Goal: Find specific page/section: Find specific page/section

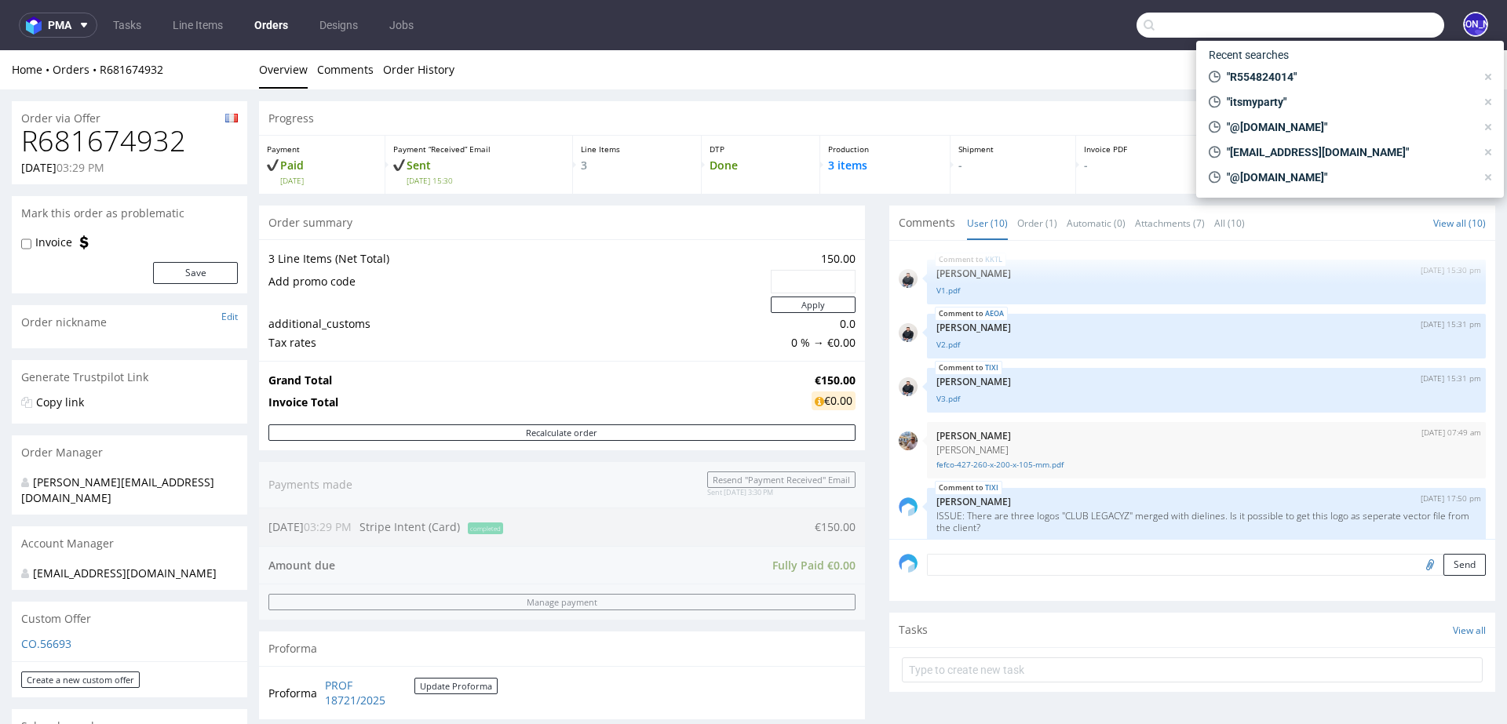
scroll to position [300, 0]
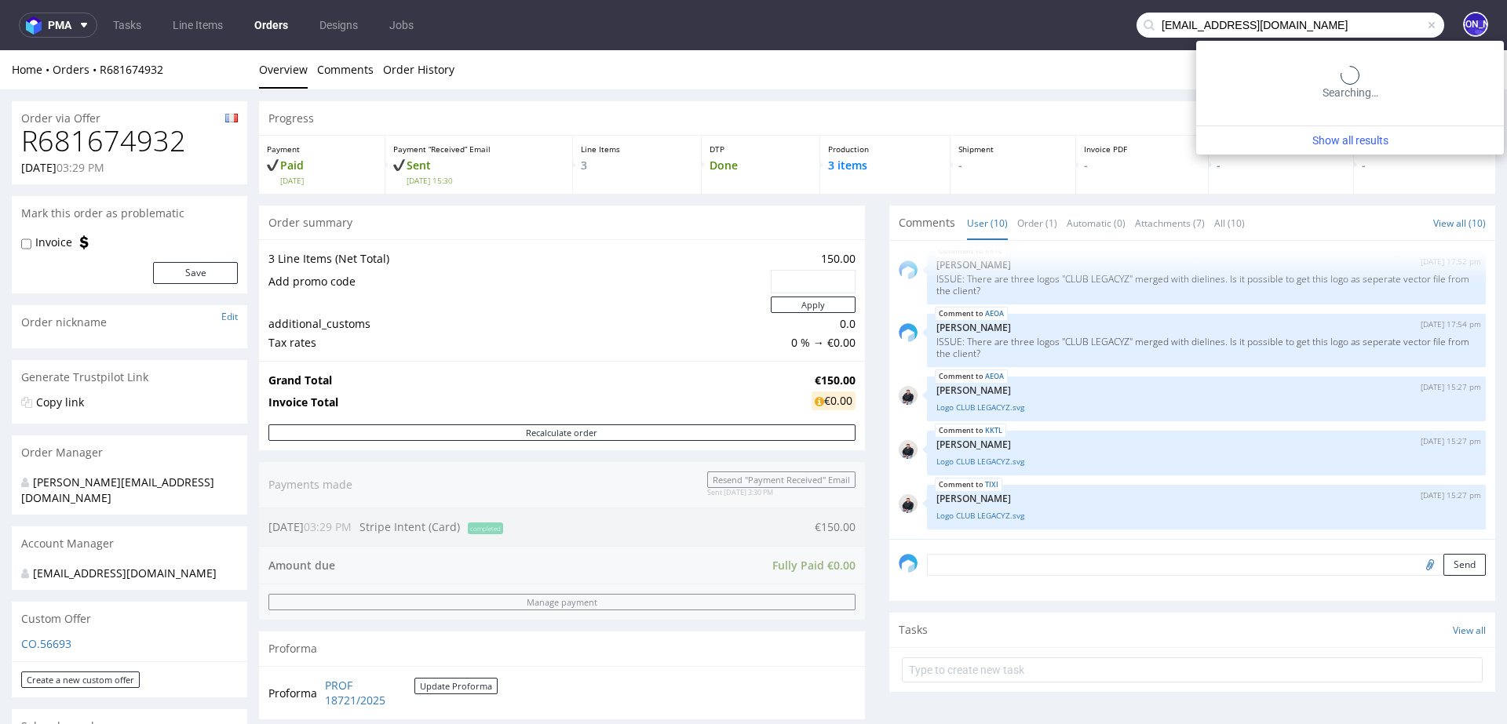
type input "[EMAIL_ADDRESS][DOMAIN_NAME]"
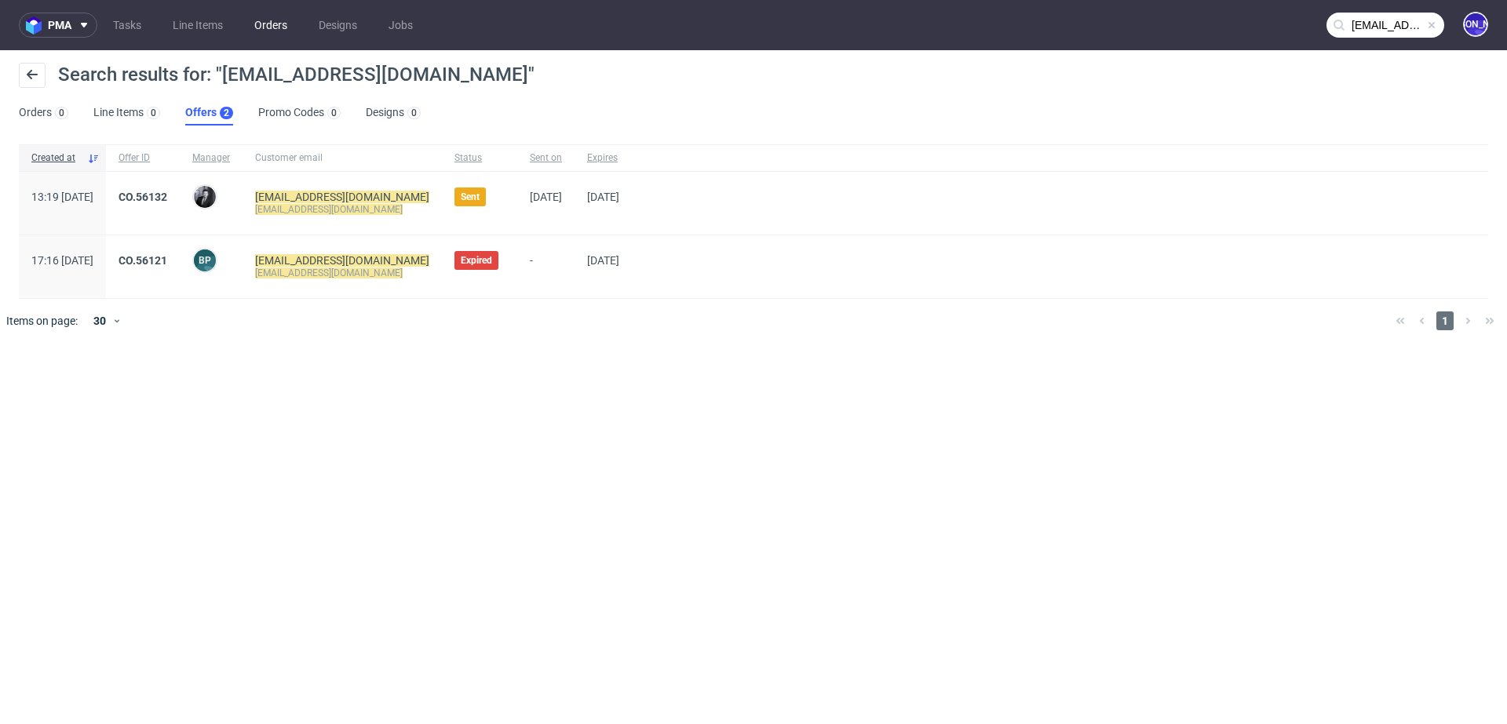
click at [286, 22] on link "Orders" at bounding box center [271, 25] width 52 height 25
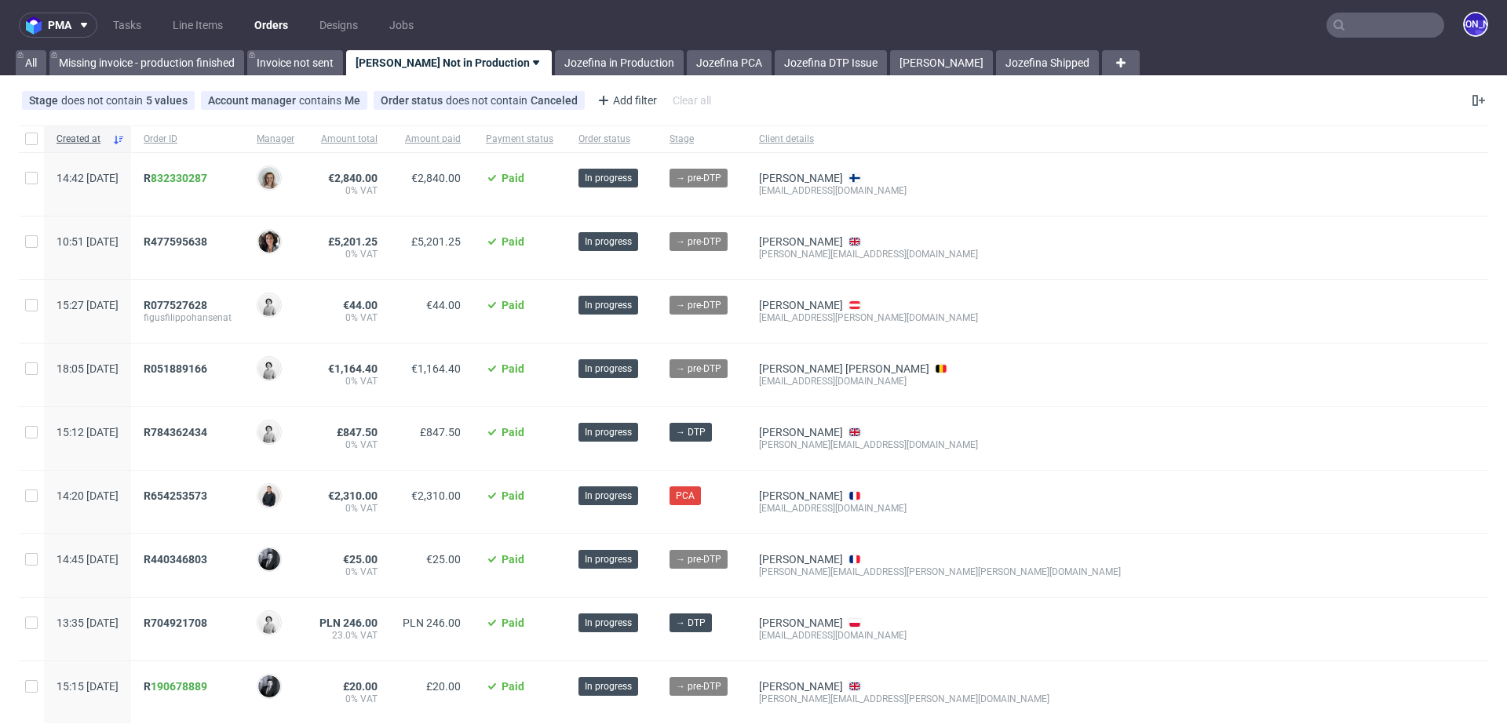
click at [1385, 19] on input "text" at bounding box center [1386, 25] width 118 height 25
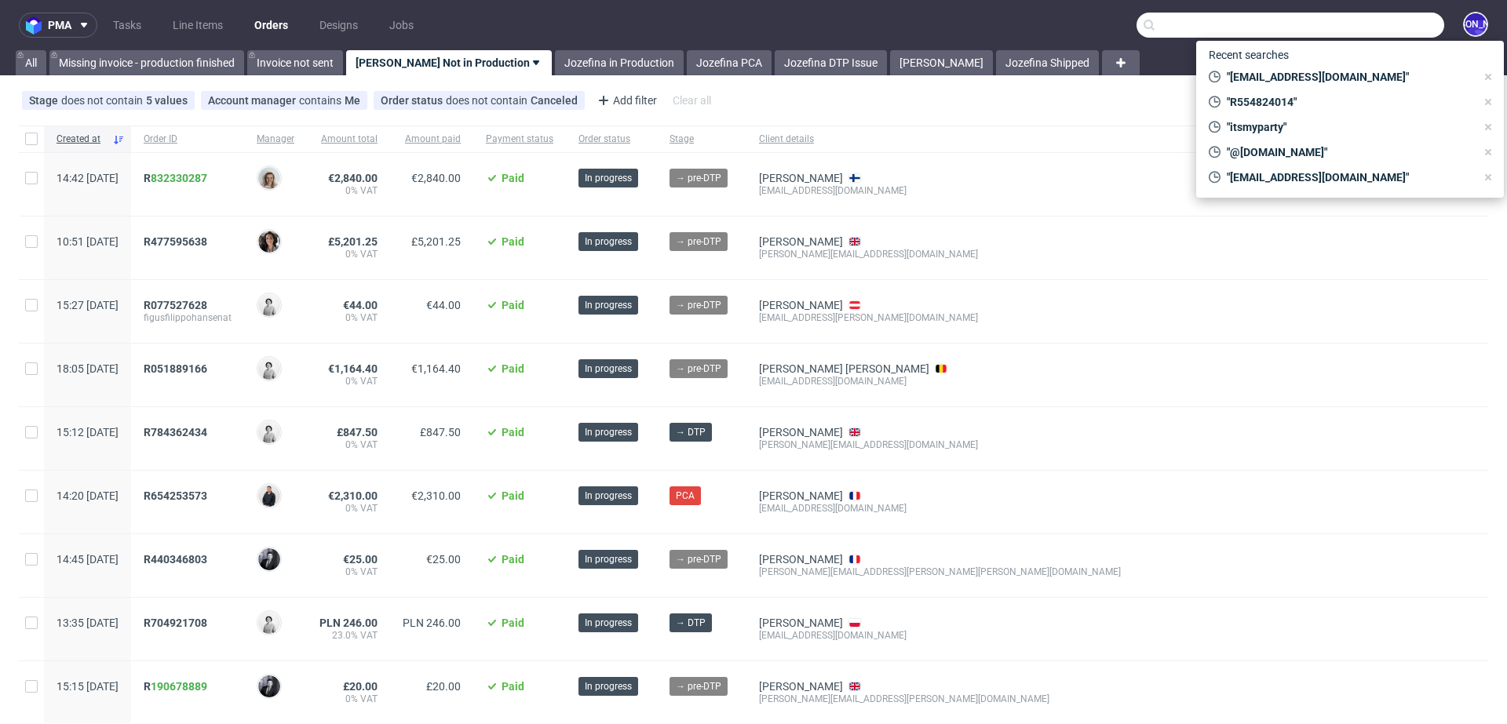
paste input "[EMAIL_ADDRESS][DOMAIN_NAME]"
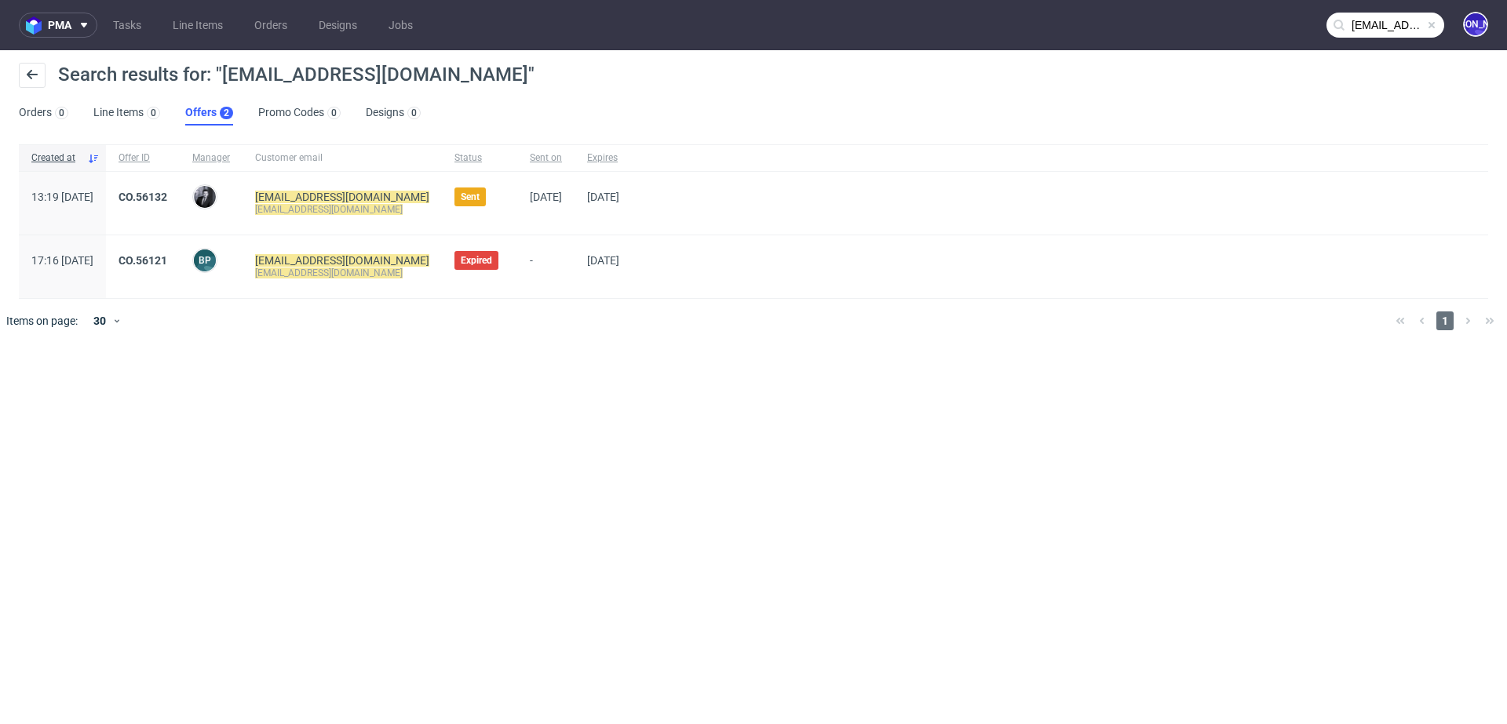
click at [1377, 23] on input "[EMAIL_ADDRESS][DOMAIN_NAME]" at bounding box center [1386, 25] width 118 height 25
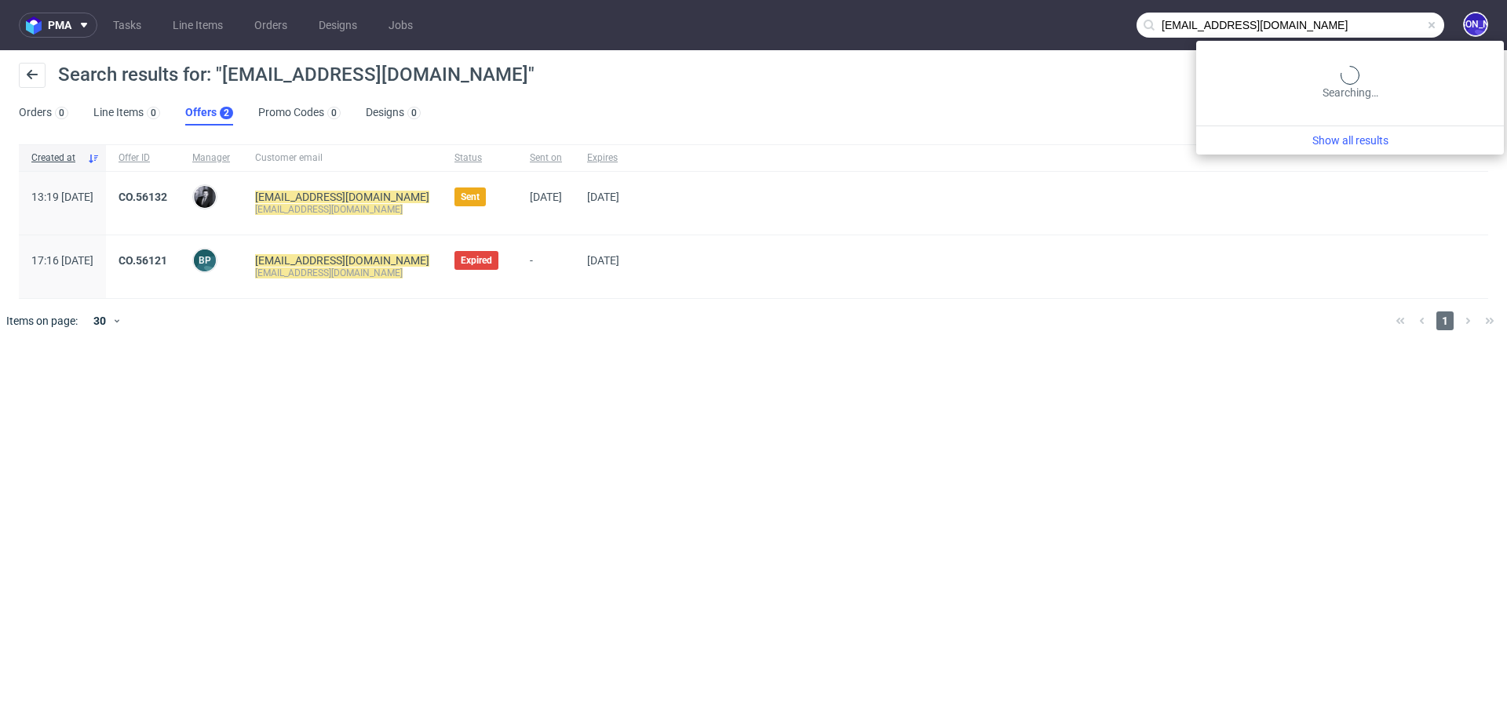
click at [1377, 23] on input "[EMAIL_ADDRESS][DOMAIN_NAME]" at bounding box center [1291, 25] width 308 height 25
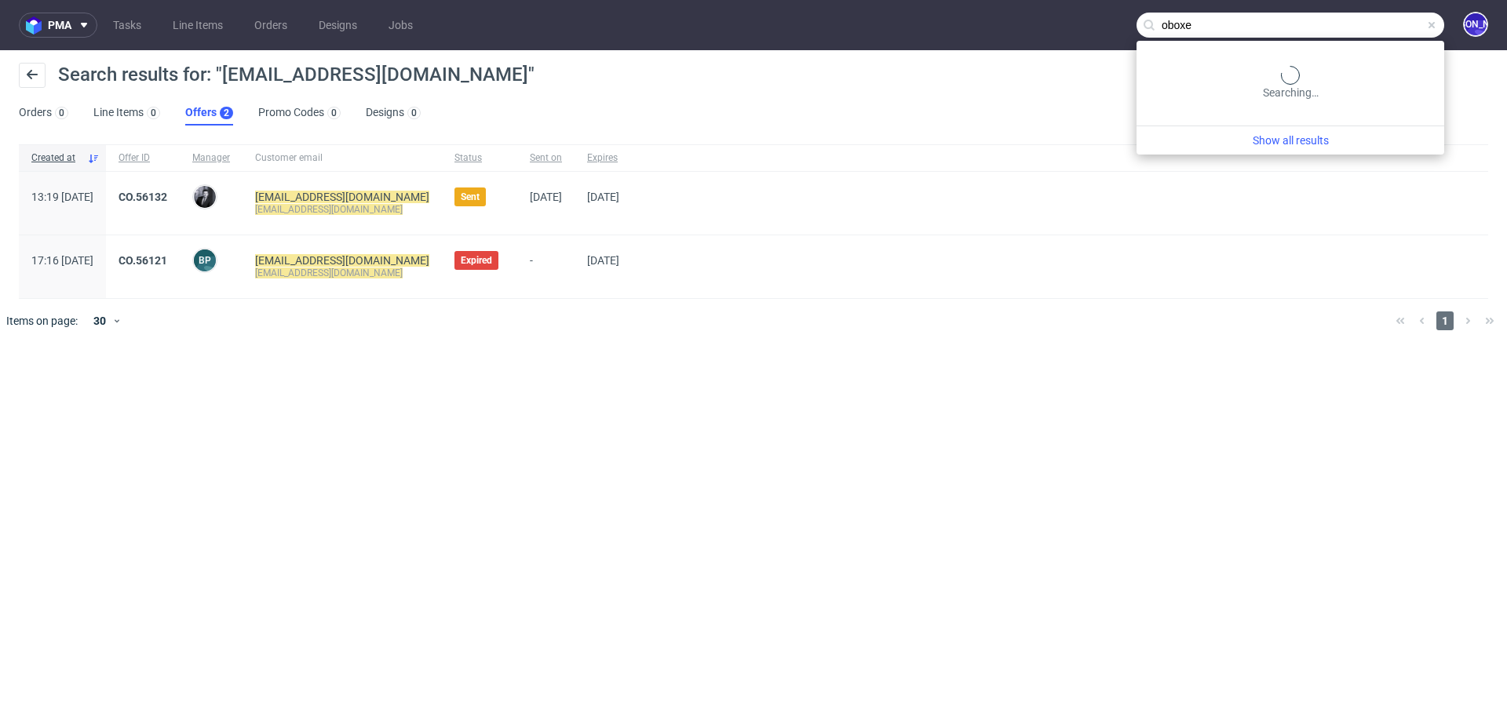
type input "oboxe"
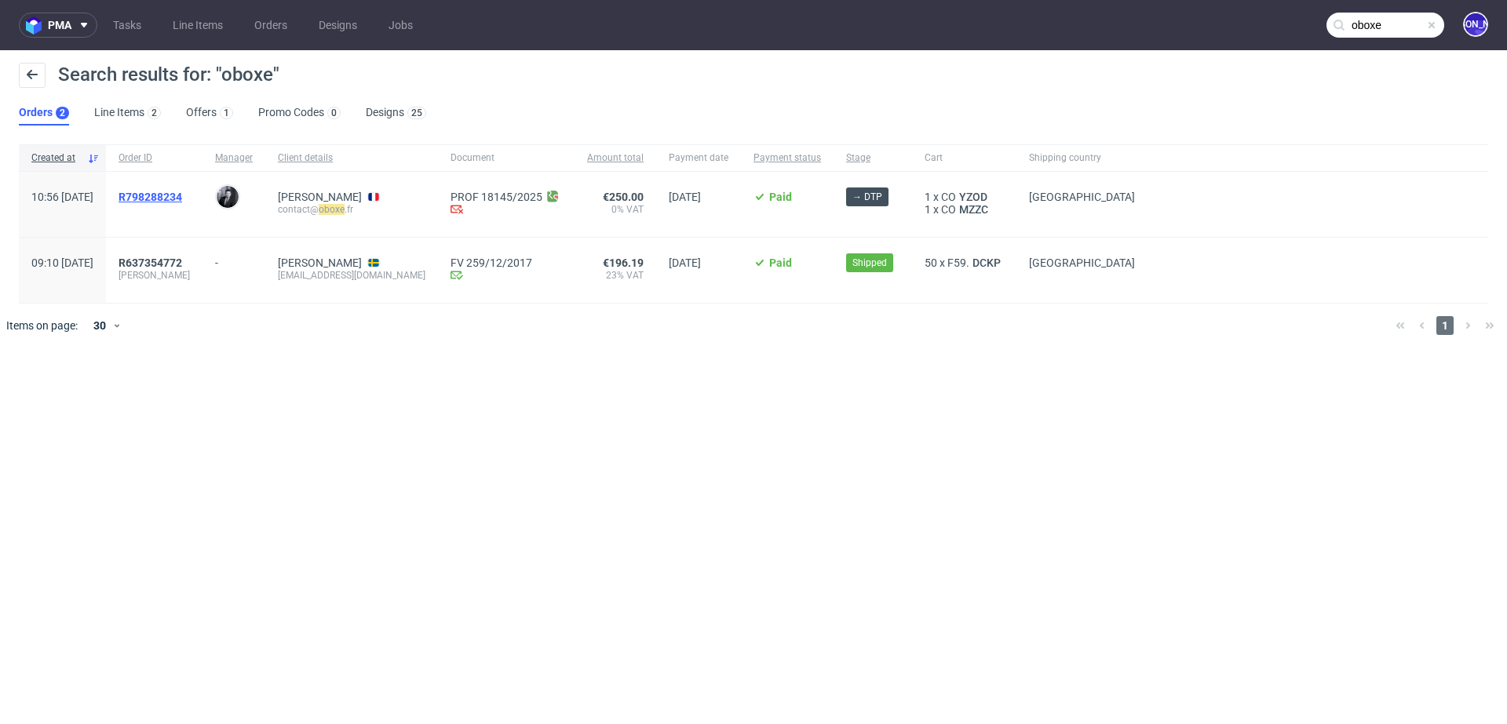
click at [182, 196] on span "R798288234" at bounding box center [151, 197] width 64 height 13
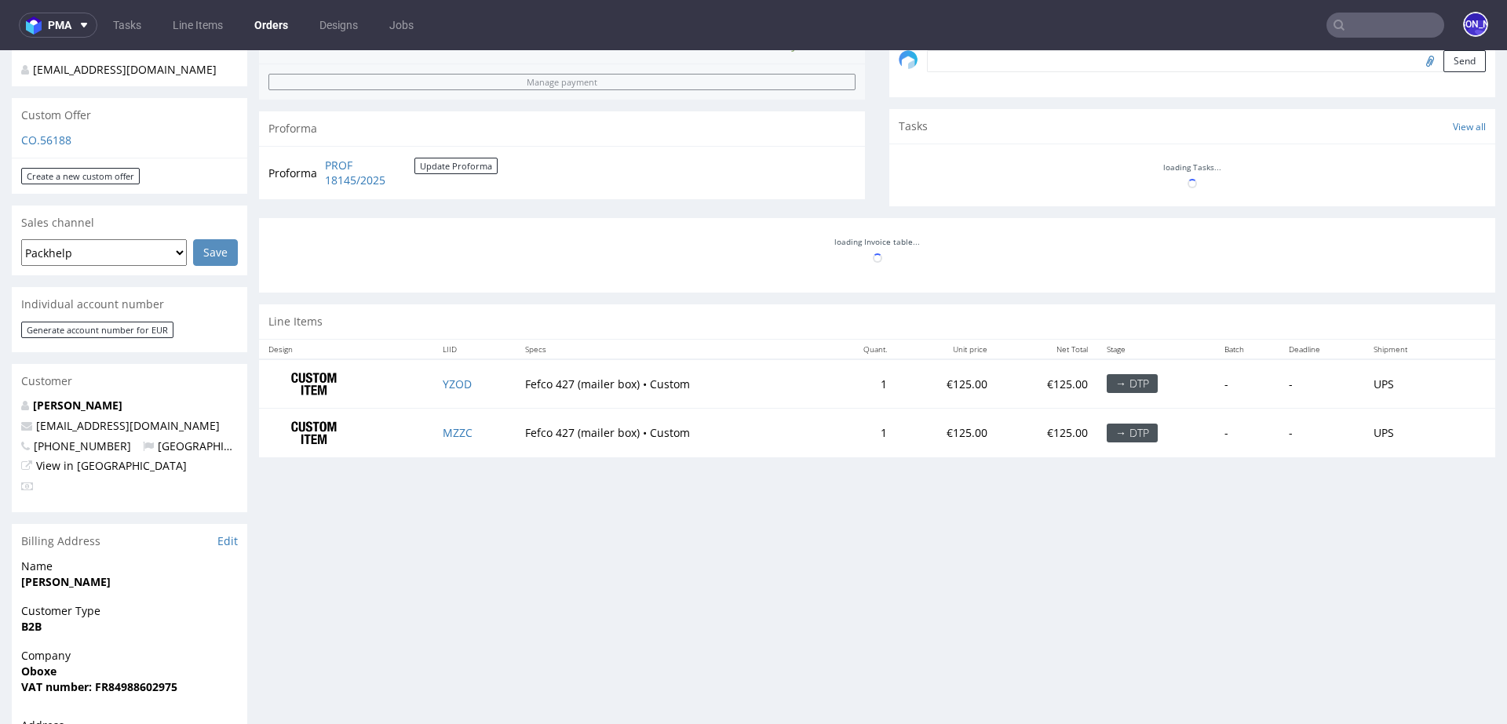
scroll to position [529, 0]
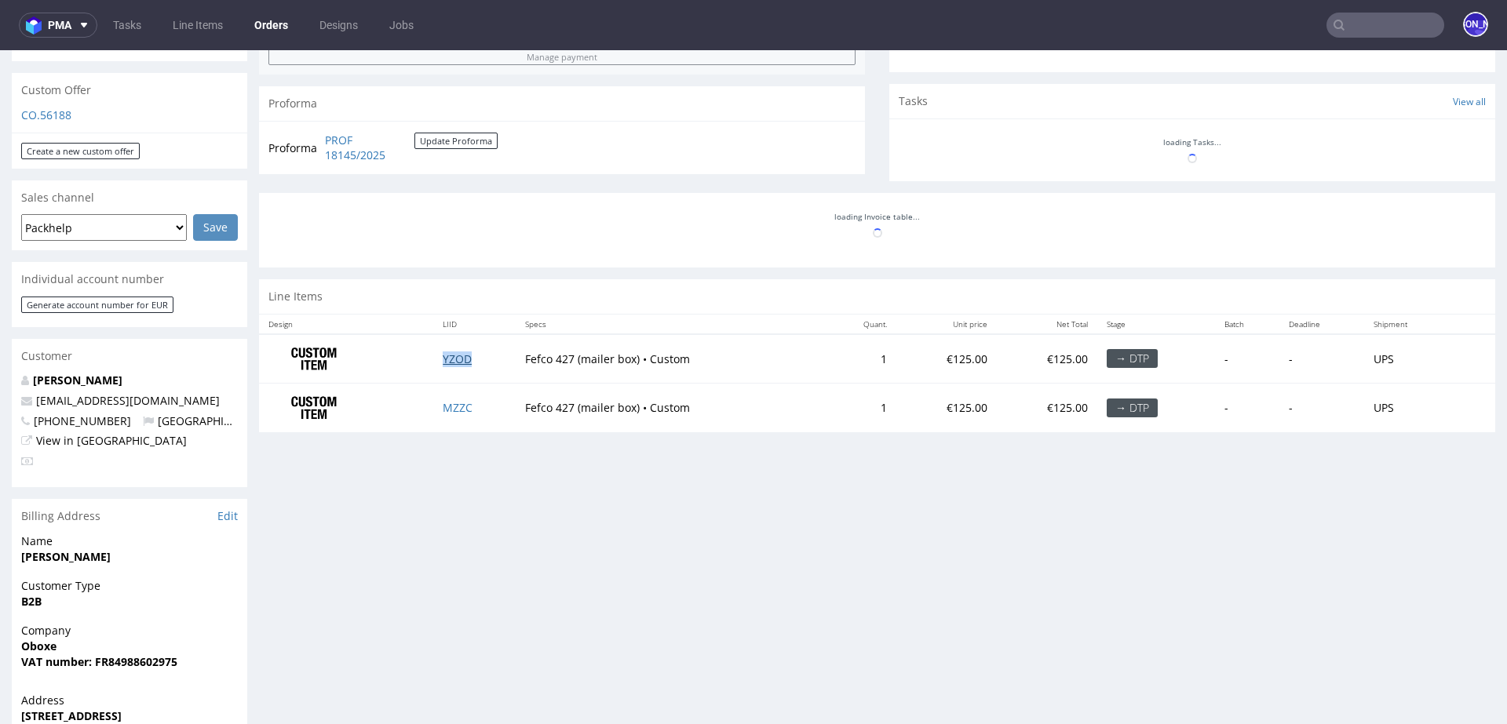
click at [455, 354] on link "YZOD" at bounding box center [457, 359] width 29 height 15
click at [455, 405] on link "MZZC" at bounding box center [458, 407] width 30 height 15
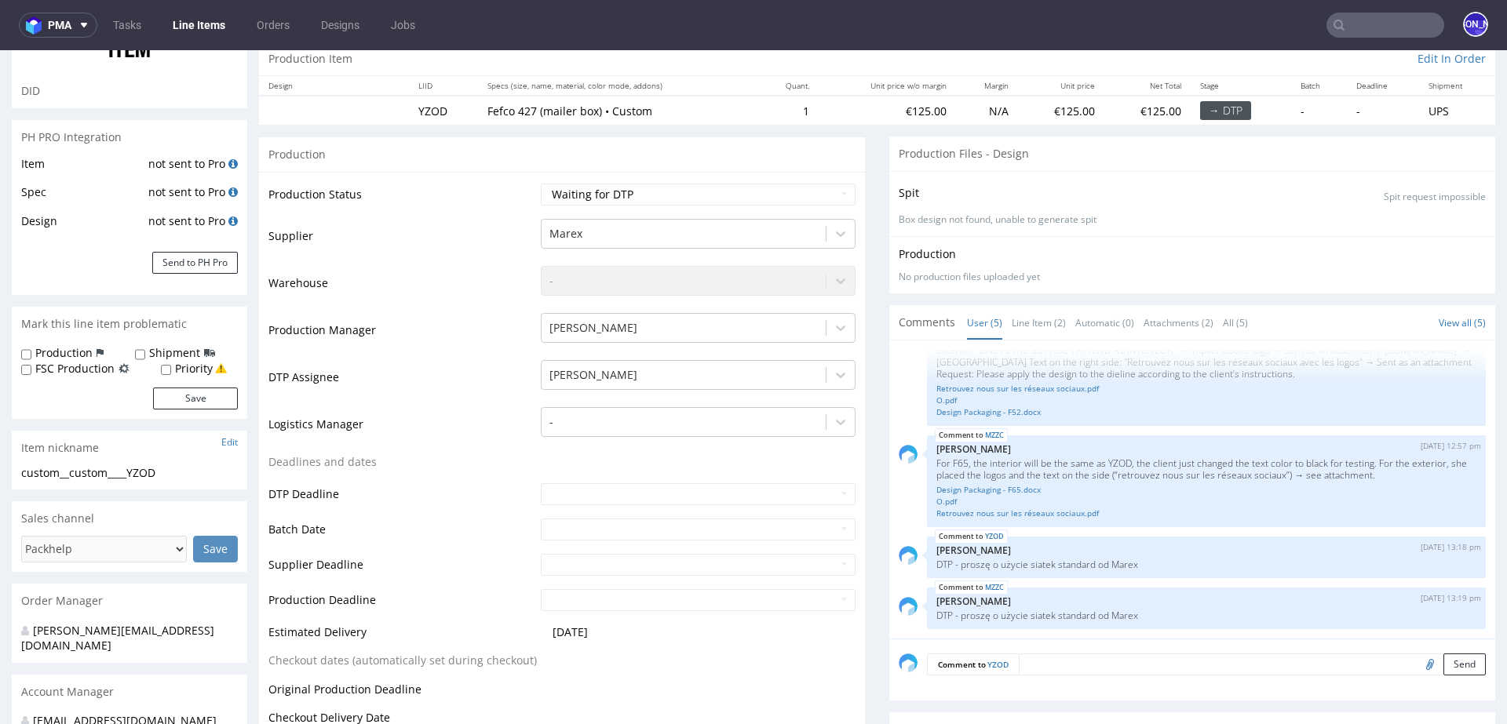
scroll to position [158, 0]
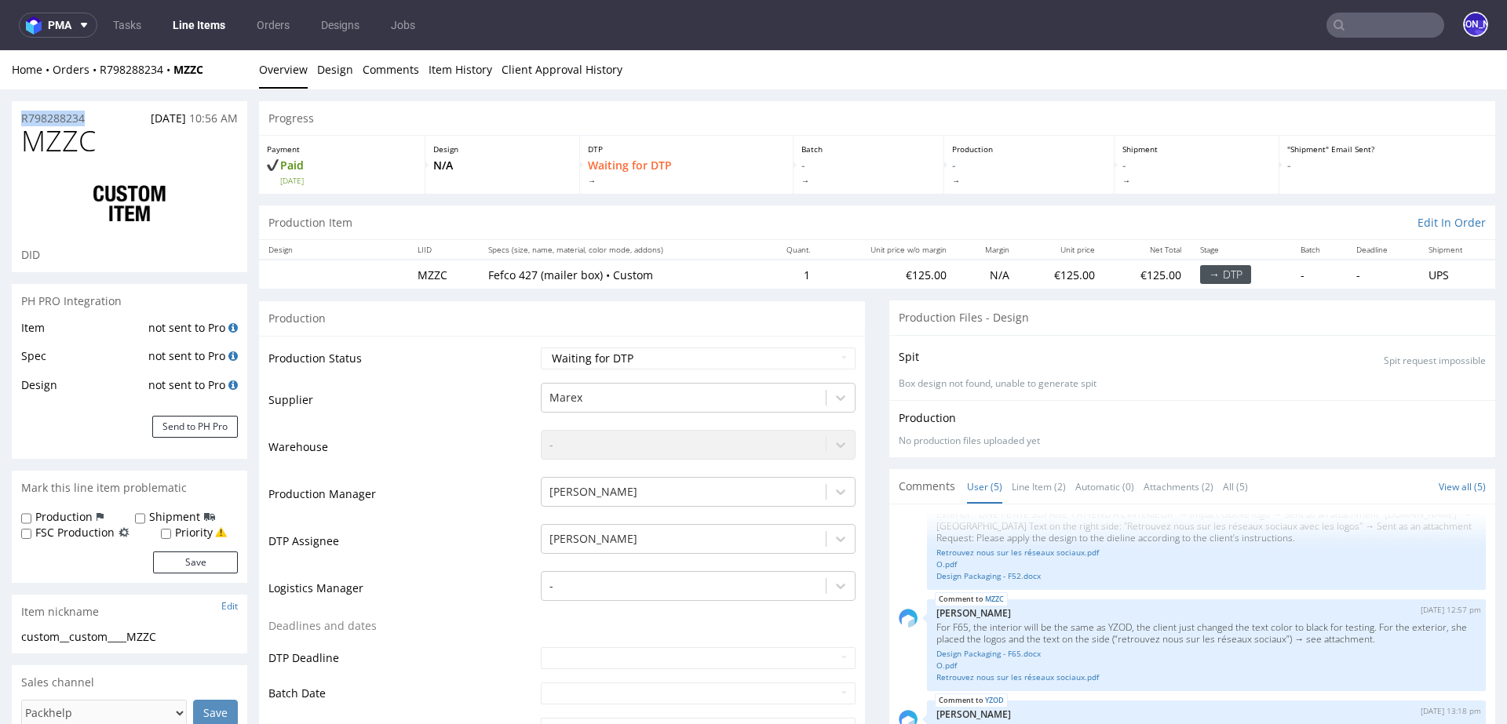
drag, startPoint x: 106, startPoint y: 117, endPoint x: 0, endPoint y: 115, distance: 106.0
copy p "R798288234"
